Goal: Navigation & Orientation: Go to known website

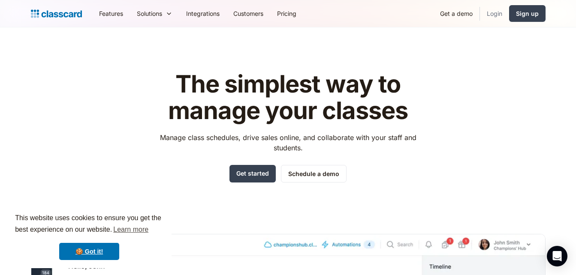
click at [492, 16] on link "Login" at bounding box center [494, 13] width 29 height 19
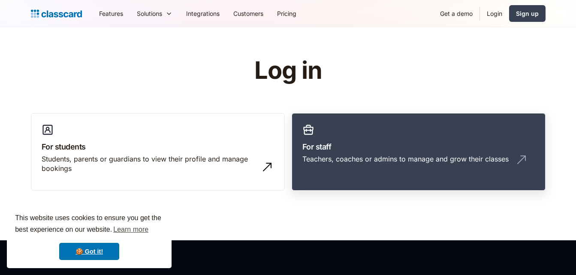
click at [350, 177] on link "For staff Teachers, coaches or admins to manage and grow their classes" at bounding box center [419, 152] width 254 height 78
